Goal: Use online tool/utility

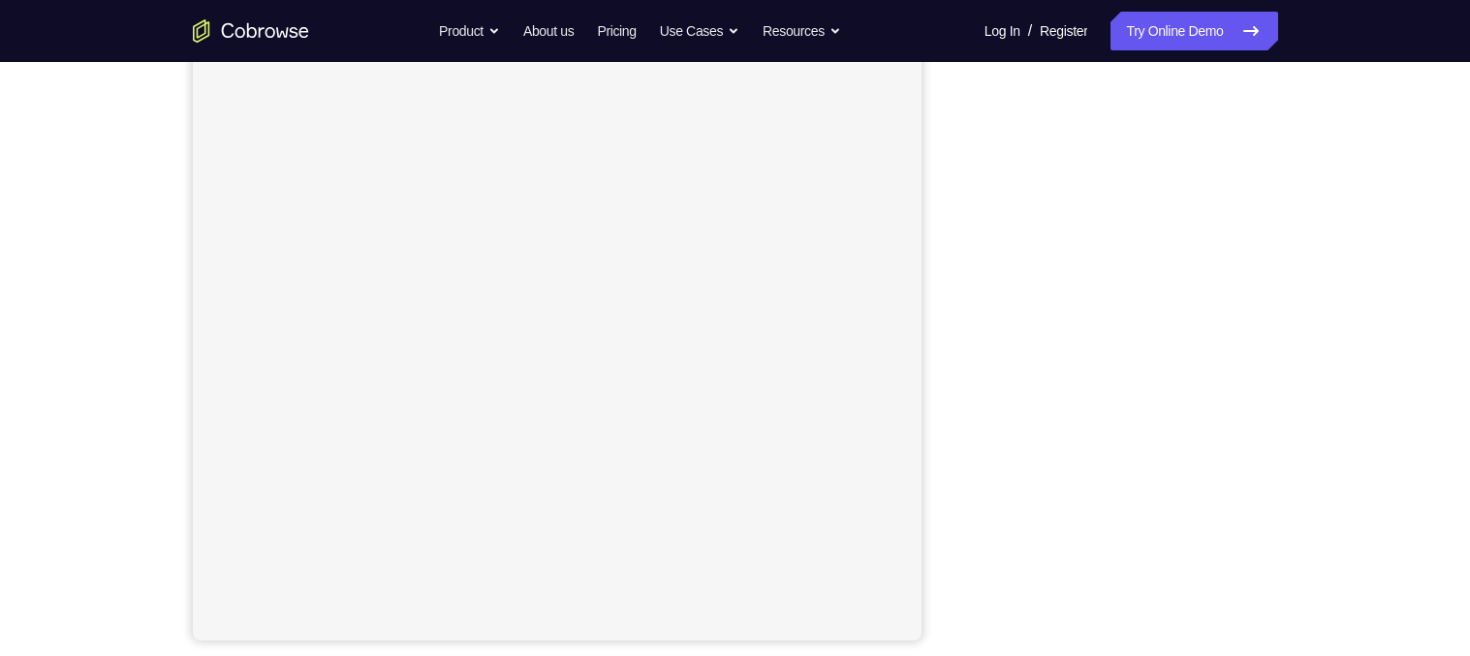
scroll to position [262, 0]
click at [1191, 37] on link "Try Online Demo" at bounding box center [1193, 31] width 167 height 39
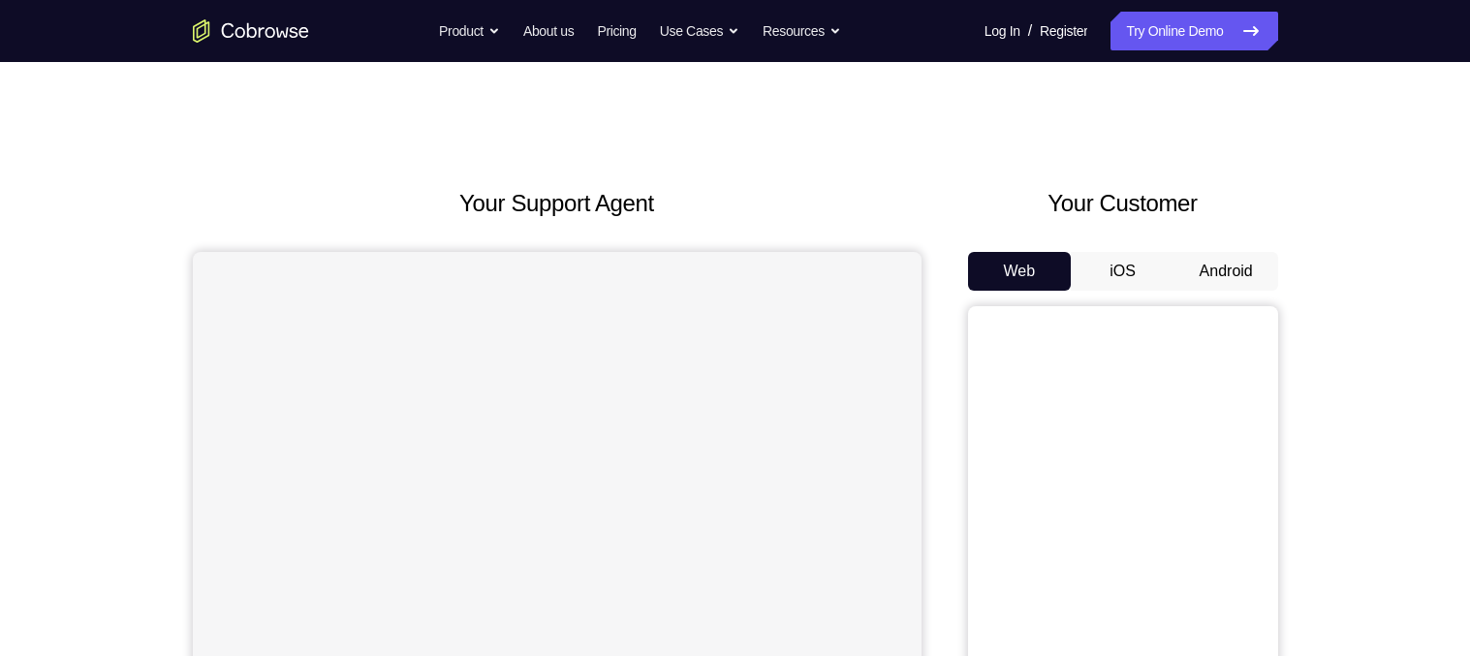
click at [1200, 277] on button "Android" at bounding box center [1226, 271] width 104 height 39
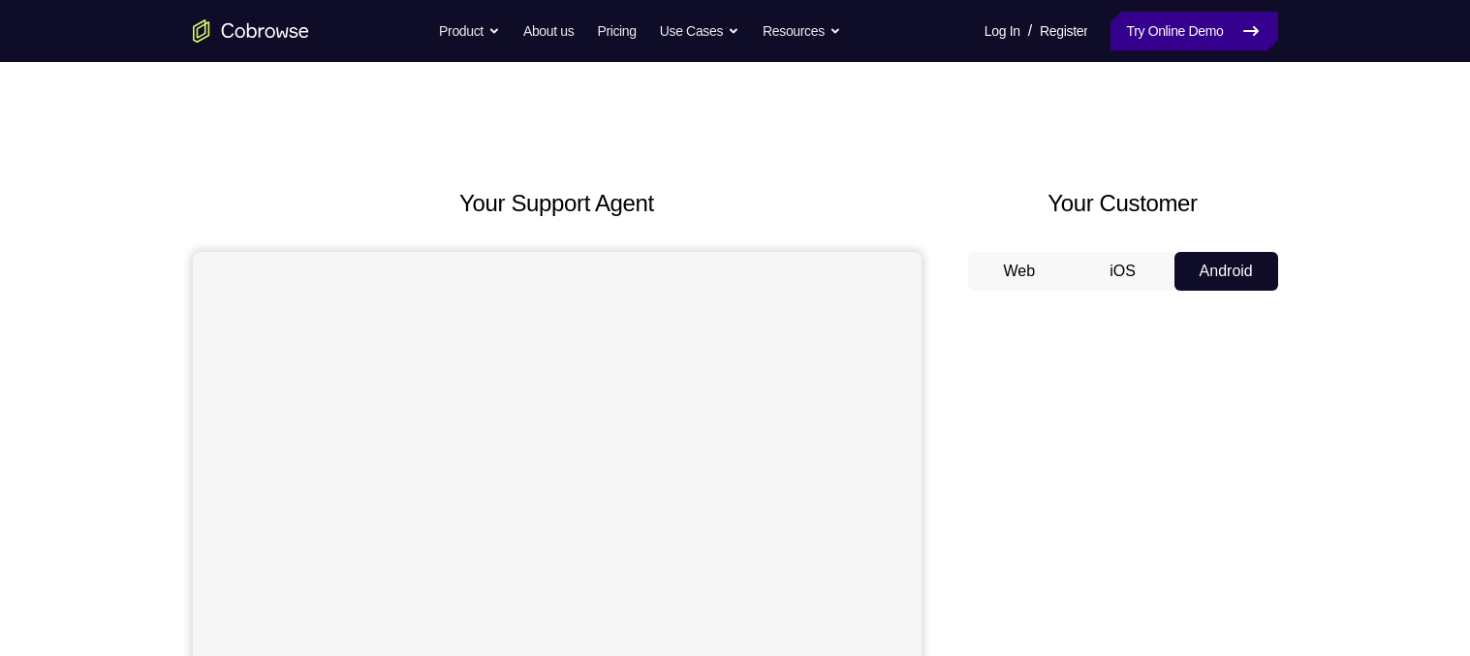
click at [1208, 25] on link "Try Online Demo" at bounding box center [1193, 31] width 167 height 39
